Goal: Navigation & Orientation: Understand site structure

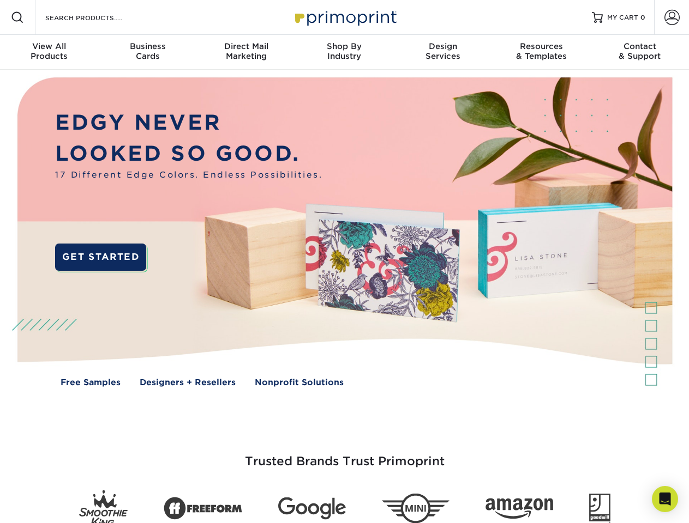
click at [344, 262] on img at bounding box center [343, 240] width 681 height 341
click at [17, 17] on span at bounding box center [17, 17] width 13 height 13
click at [671, 17] on span at bounding box center [671, 17] width 15 height 15
click at [49, 52] on div "View All Products" at bounding box center [49, 51] width 98 height 20
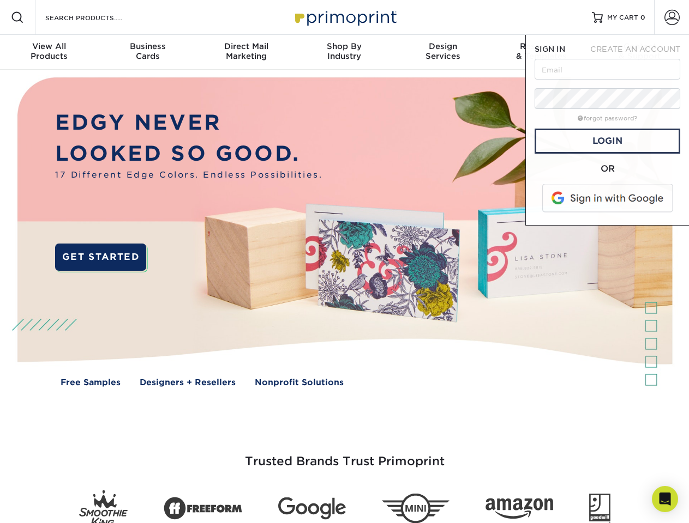
click at [147, 52] on div "Business Cards" at bounding box center [147, 51] width 98 height 20
click at [246, 52] on div "Direct Mail Marketing" at bounding box center [246, 51] width 98 height 20
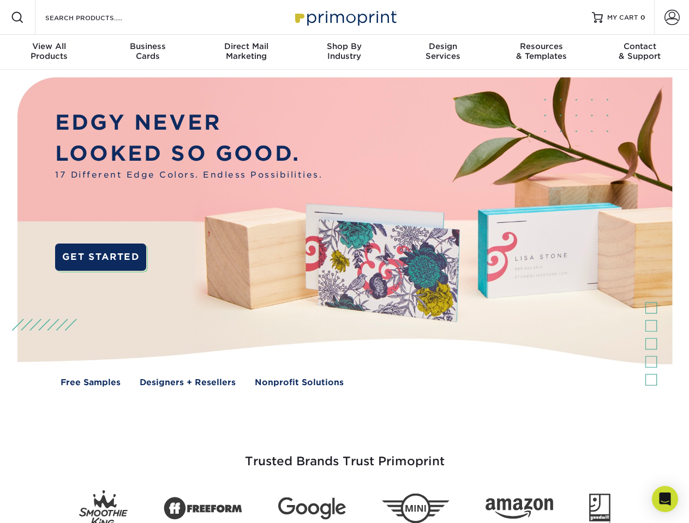
click at [344, 52] on div "Shop By Industry" at bounding box center [344, 51] width 98 height 20
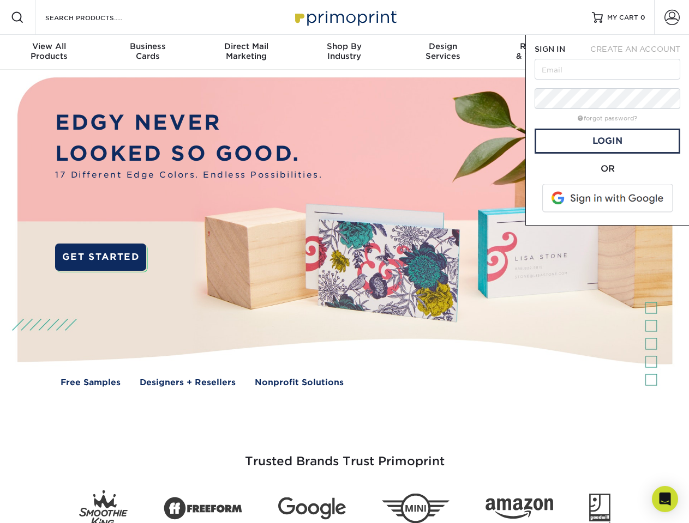
click at [443, 52] on div "Design Services" at bounding box center [443, 51] width 98 height 20
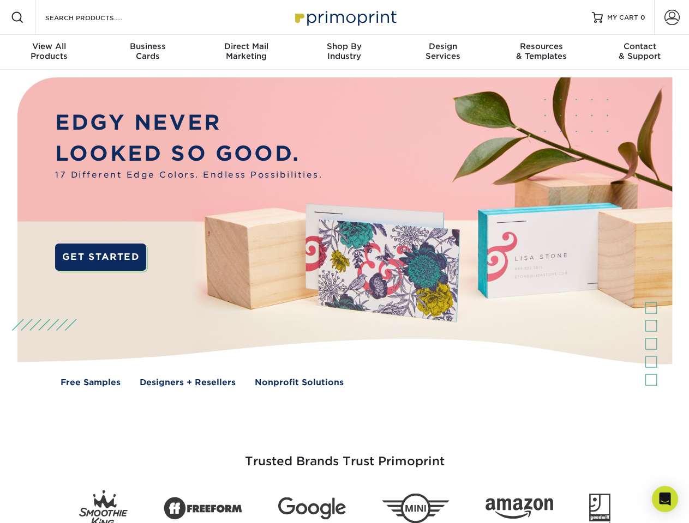
click at [541, 52] on span "SIGN IN" at bounding box center [549, 49] width 31 height 9
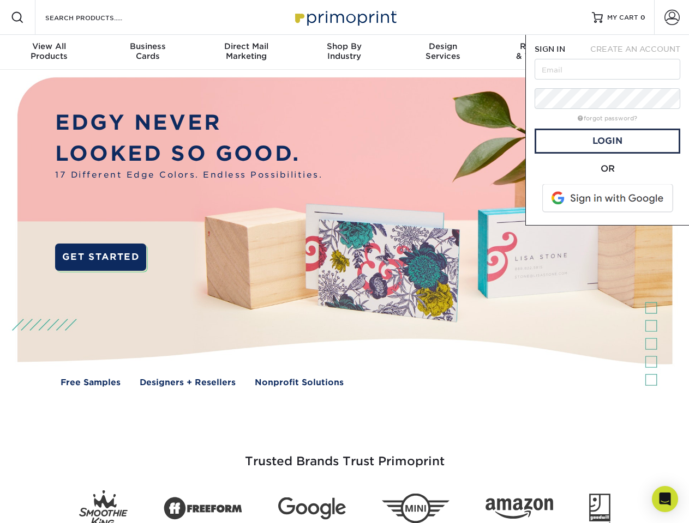
click at [639, 52] on div "Contact & Support" at bounding box center [639, 51] width 98 height 20
